Goal: Transaction & Acquisition: Purchase product/service

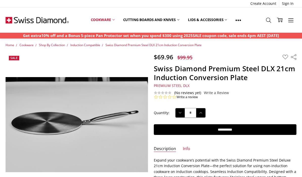
scroll to position [1, 0]
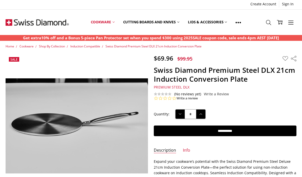
click at [91, 48] on span "Induction Compatible" at bounding box center [85, 46] width 30 height 4
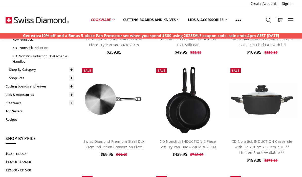
scroll to position [109, 0]
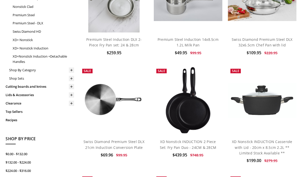
click at [113, 146] on link "Swiss Diamond Premium Steel DLX 21cm Induction Conversion Plate" at bounding box center [114, 144] width 61 height 10
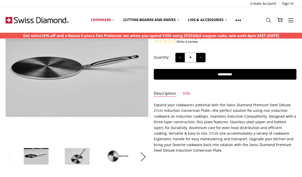
scroll to position [57, 0]
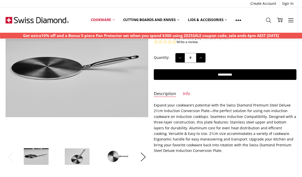
click at [240, 23] on link at bounding box center [238, 19] width 14 height 11
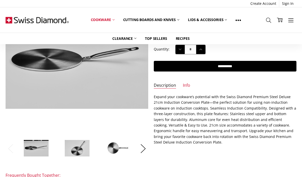
scroll to position [66, 0]
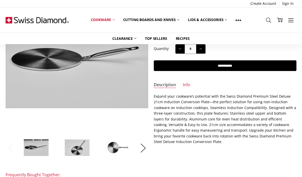
click at [187, 84] on link "Info" at bounding box center [186, 85] width 7 height 6
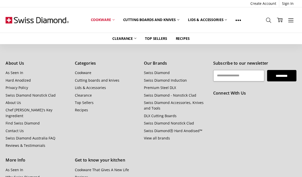
scroll to position [527, 0]
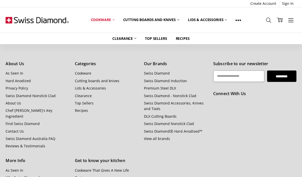
click at [16, 129] on link "Contact Us" at bounding box center [15, 131] width 18 height 5
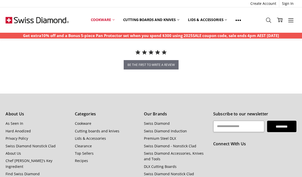
scroll to position [477, 0]
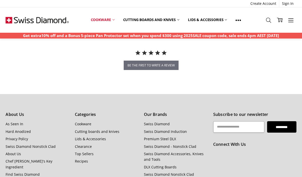
click at [16, 152] on link "About Us" at bounding box center [13, 153] width 15 height 5
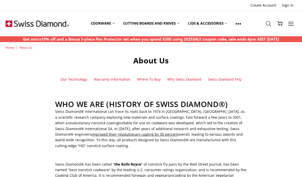
click at [209, 26] on link "Lids & Accessories" at bounding box center [208, 23] width 48 height 23
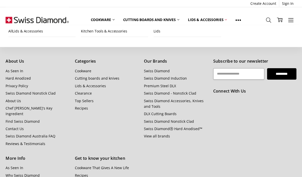
scroll to position [499, 0]
click at [167, 111] on link "DLX Cutting Boards" at bounding box center [160, 113] width 33 height 5
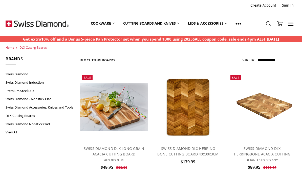
click at [41, 81] on link "Swiss Diamond Induction" at bounding box center [40, 82] width 69 height 8
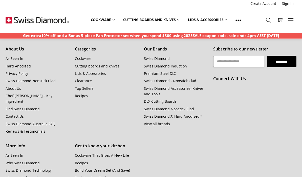
scroll to position [488, 0]
click at [16, 58] on link "As Seen In" at bounding box center [15, 58] width 18 height 5
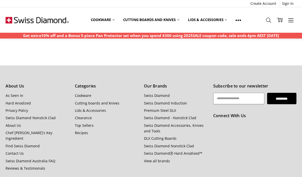
scroll to position [446, 0]
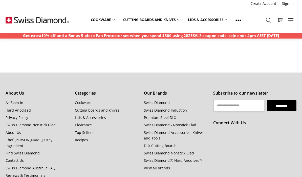
scroll to position [346, 0]
click at [15, 130] on link "About Us" at bounding box center [13, 132] width 15 height 5
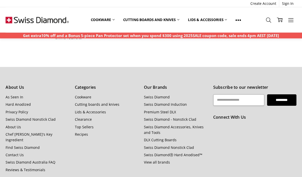
scroll to position [483, 0]
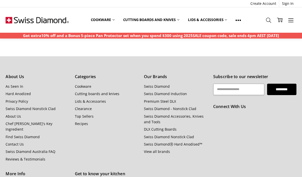
click at [289, 157] on div "Subscribe to our newsletter Email Address ********* Connect With Us" at bounding box center [254, 148] width 89 height 150
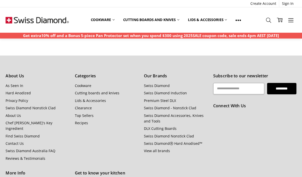
click at [43, 148] on link "Swiss Diamond Australia FAQ" at bounding box center [31, 150] width 50 height 5
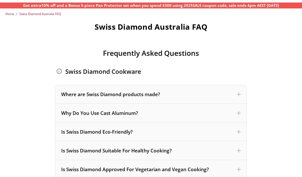
scroll to position [36, 0]
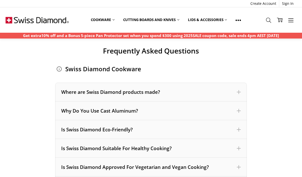
click at [240, 91] on span at bounding box center [239, 92] width 4 height 4
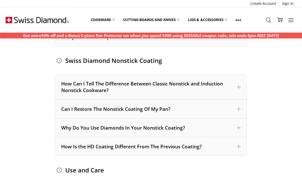
scroll to position [314, 0]
click at [244, 109] on div "Can I Restore The Nonstick Coating Of My Pan?" at bounding box center [151, 109] width 192 height 19
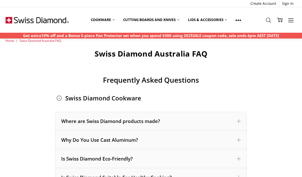
scroll to position [0, 0]
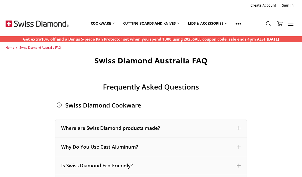
click at [271, 22] on icon at bounding box center [269, 24] width 6 height 6
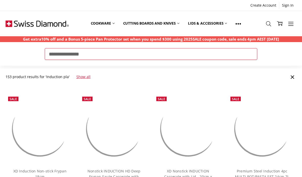
type input "**********"
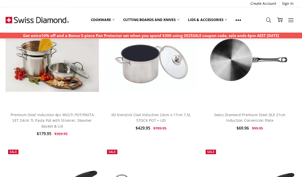
scroll to position [333, 0]
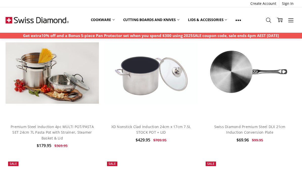
click at [244, 128] on link "Swiss Diamond Premium Steel DLX 21cm Induction Conversion Plate" at bounding box center [249, 129] width 71 height 10
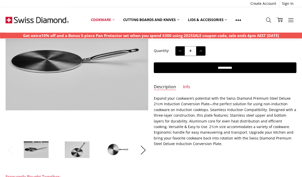
scroll to position [65, 0]
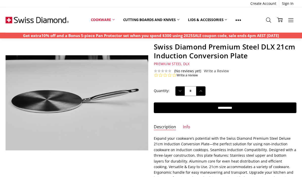
click at [216, 108] on input "**********" at bounding box center [225, 108] width 143 height 11
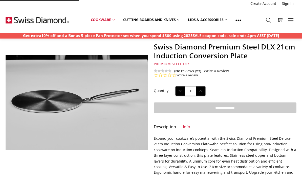
type input "**********"
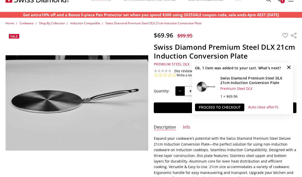
click at [217, 111] on link "Proceed to checkout" at bounding box center [219, 107] width 49 height 8
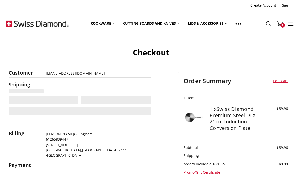
select select "**"
select select "***"
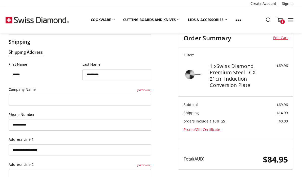
scroll to position [43, 0]
click at [91, 122] on input "**********" at bounding box center [80, 124] width 143 height 11
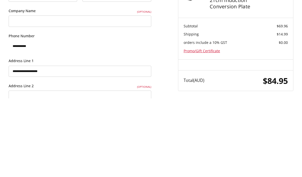
click at [40, 119] on input "**********" at bounding box center [80, 124] width 143 height 11
type input "*"
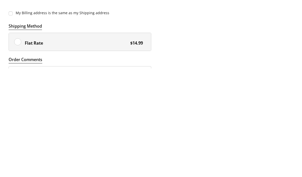
scroll to position [198, 0]
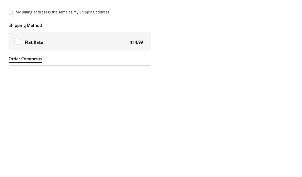
type input "**********"
click at [20, 141] on label "Flat Rate $14.99" at bounding box center [80, 150] width 142 height 18
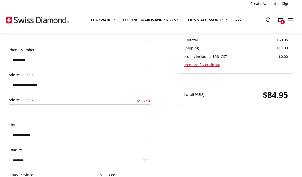
scroll to position [107, 0]
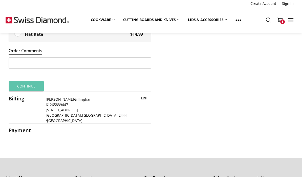
click at [27, 84] on button "Continue" at bounding box center [27, 86] width 36 height 11
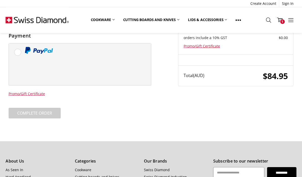
scroll to position [104, 0]
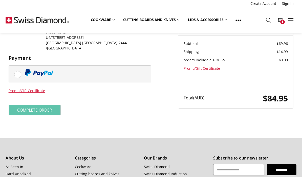
click at [20, 66] on label at bounding box center [80, 74] width 142 height 16
click at [46, 105] on button "Complete order" at bounding box center [35, 110] width 52 height 11
